Goal: Obtain resource: Download file/media

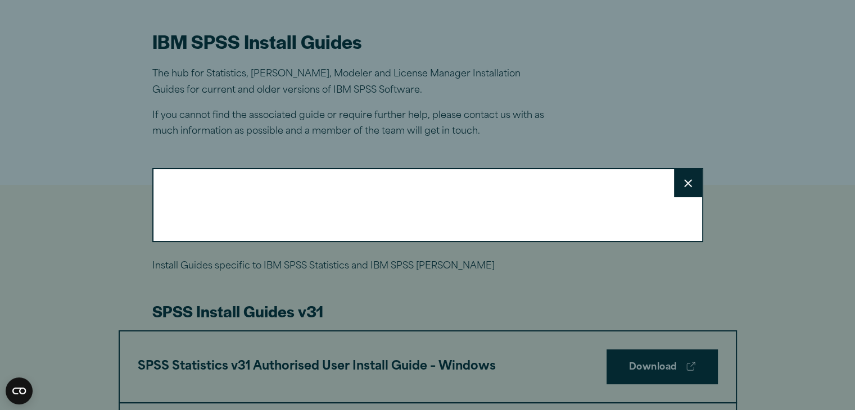
scroll to position [326, 0]
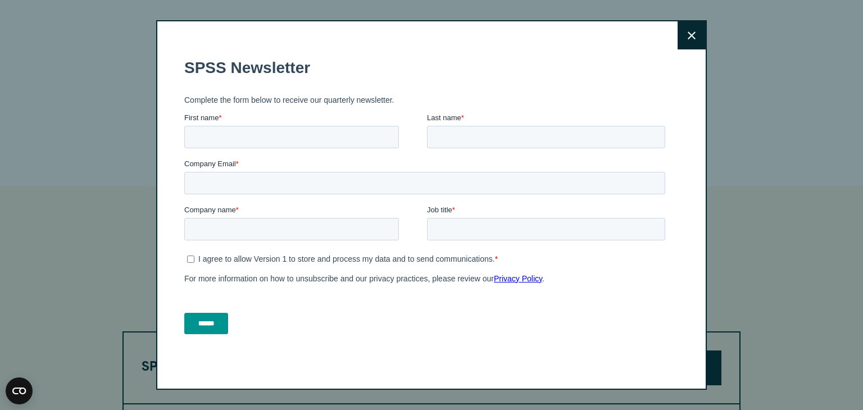
click at [689, 37] on icon at bounding box center [692, 35] width 8 height 8
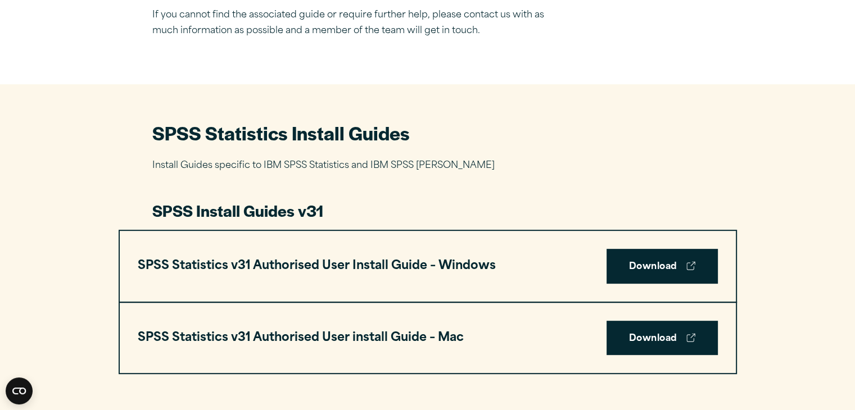
scroll to position [432, 0]
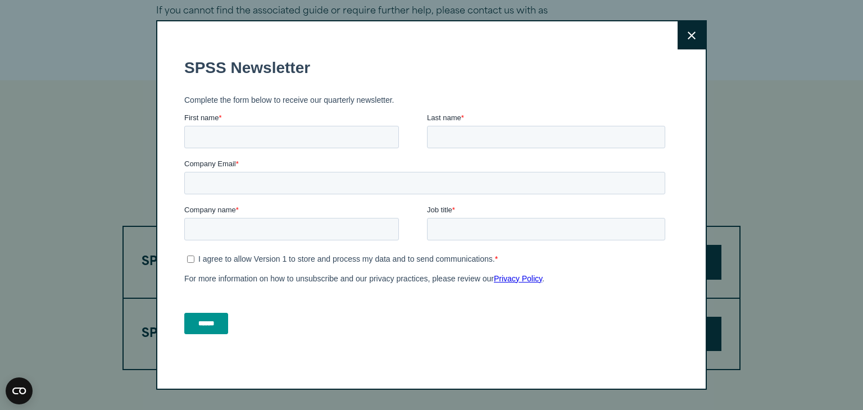
click at [698, 30] on button "Close" at bounding box center [692, 35] width 28 height 28
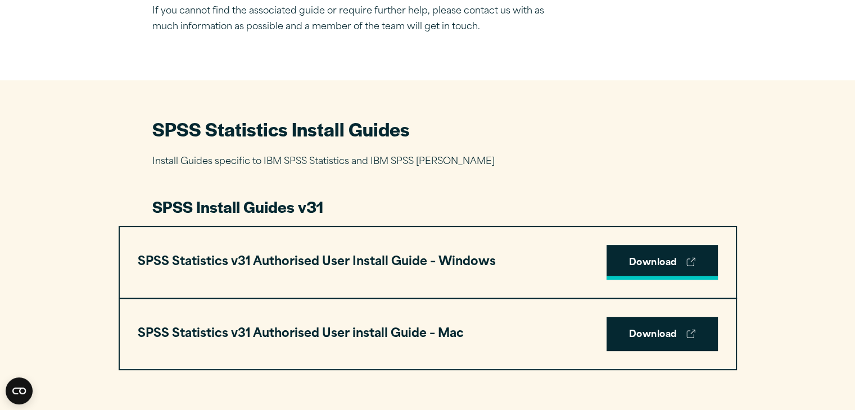
click at [652, 266] on link "Download" at bounding box center [661, 262] width 111 height 35
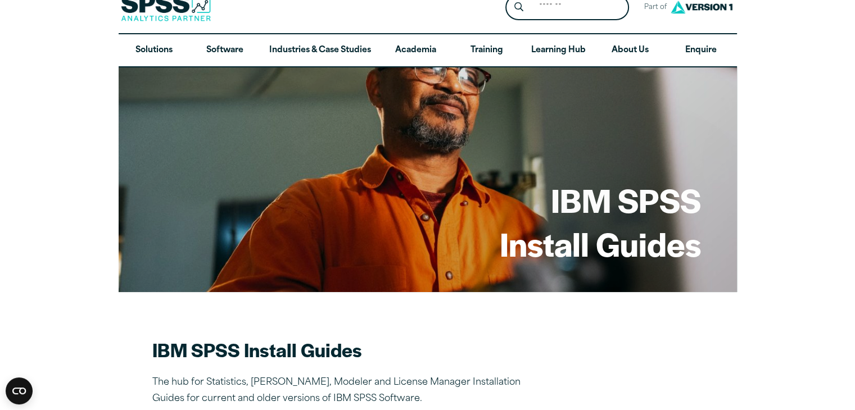
scroll to position [0, 0]
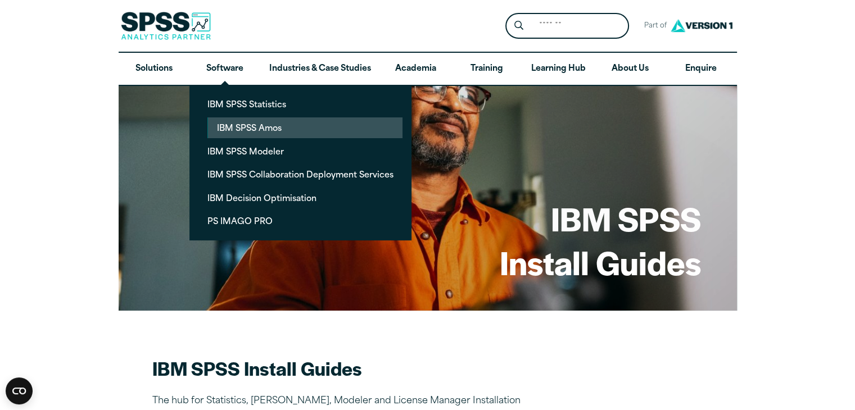
click at [249, 128] on link "IBM SPSS Amos" at bounding box center [305, 127] width 194 height 21
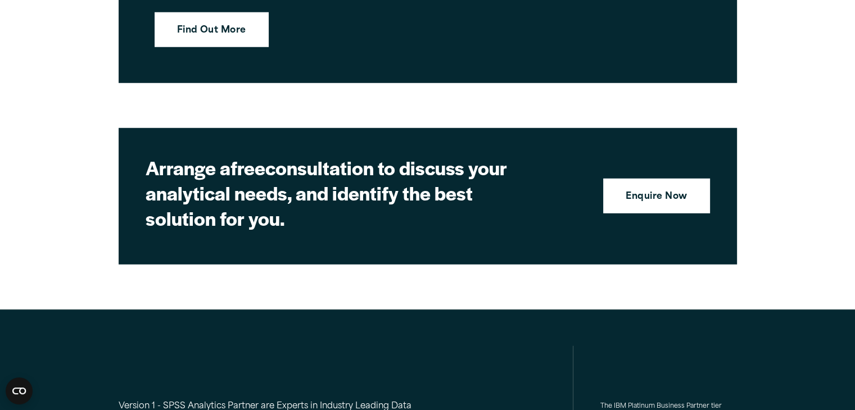
scroll to position [3202, 0]
